Goal: Task Accomplishment & Management: Use online tool/utility

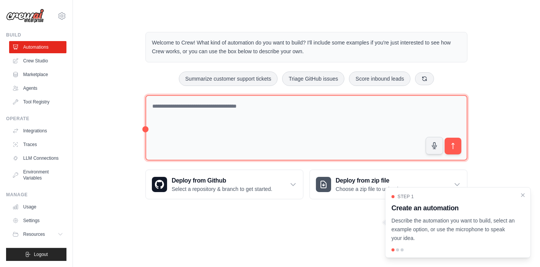
click at [187, 117] on textarea at bounding box center [306, 128] width 322 height 66
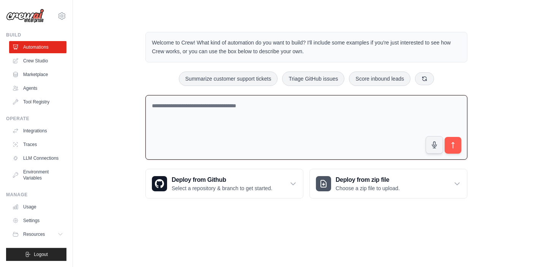
click at [191, 107] on textarea at bounding box center [306, 127] width 322 height 65
click at [65, 17] on icon at bounding box center [61, 15] width 9 height 9
click at [47, 218] on link "Settings" at bounding box center [38, 220] width 57 height 12
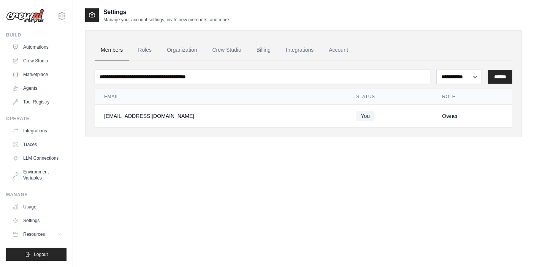
click at [231, 120] on td "[EMAIL_ADDRESS][DOMAIN_NAME]" at bounding box center [221, 115] width 252 height 23
click at [153, 51] on link "Roles" at bounding box center [145, 50] width 26 height 21
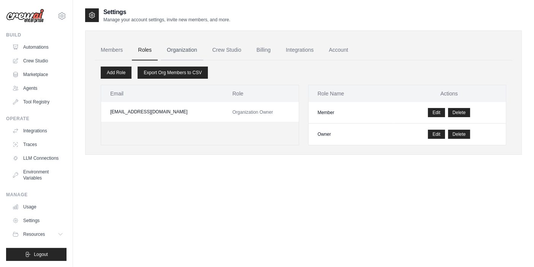
click at [182, 52] on link "Organization" at bounding box center [182, 50] width 42 height 21
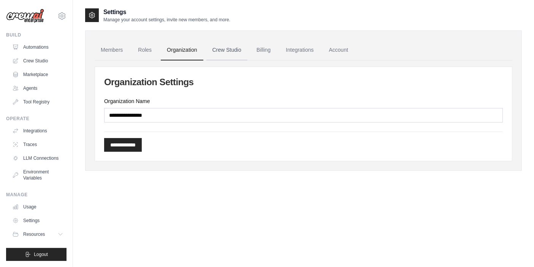
click at [229, 52] on link "Crew Studio" at bounding box center [226, 50] width 41 height 21
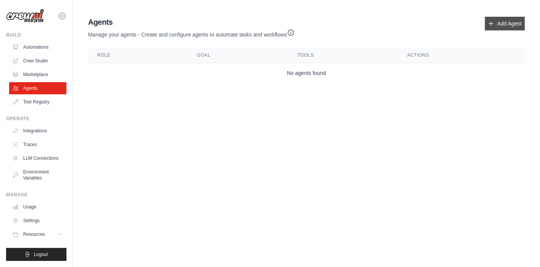
click at [503, 17] on link "Add Agent" at bounding box center [505, 24] width 40 height 14
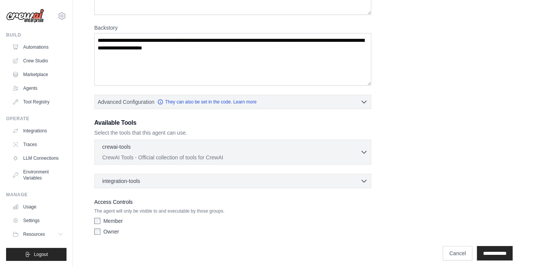
scroll to position [105, 0]
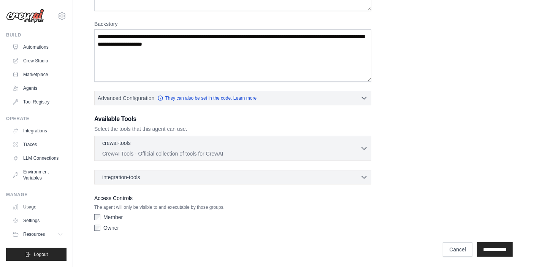
click at [169, 171] on div "integration-tools 0 selected Notion Google Sheets Box Jira" at bounding box center [232, 177] width 277 height 14
click at [194, 152] on p "CrewAI Tools - Official collection of tools for CrewAI" at bounding box center [231, 153] width 258 height 8
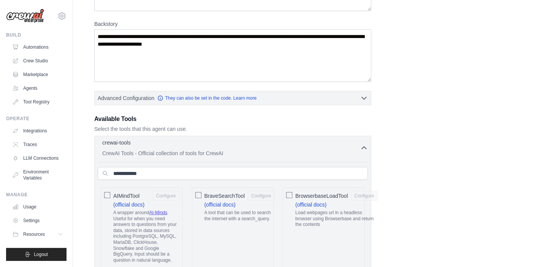
click at [194, 152] on p "CrewAI Tools - Official collection of tools for CrewAI" at bounding box center [231, 153] width 258 height 8
